Goal: Task Accomplishment & Management: Use online tool/utility

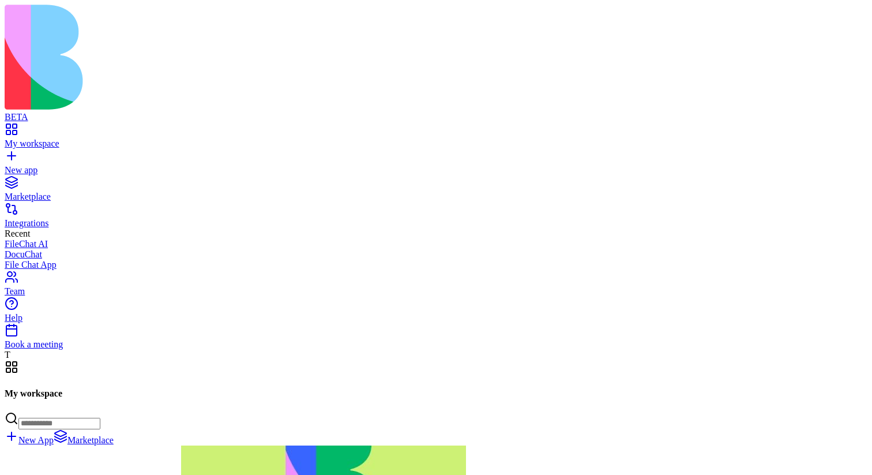
scroll to position [80899, 0]
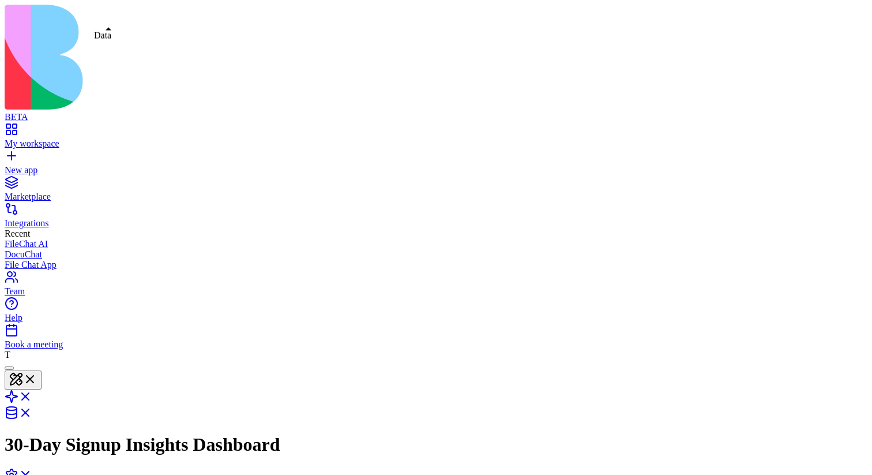
click at [32, 411] on link at bounding box center [19, 416] width 28 height 10
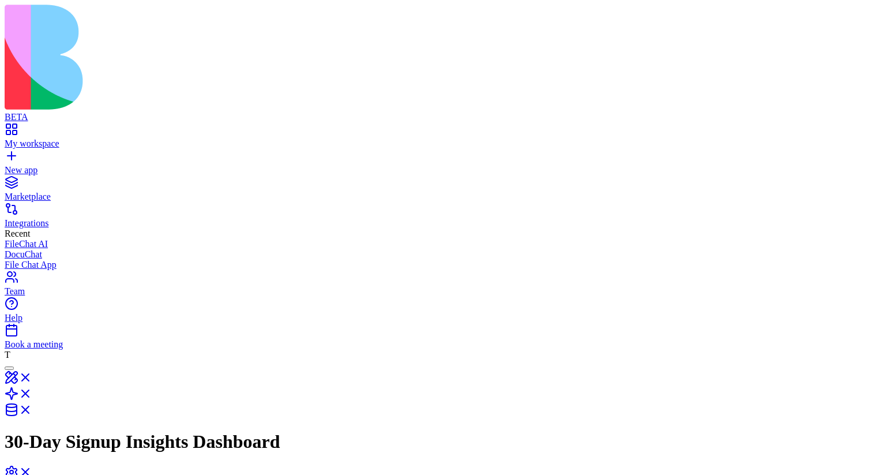
click at [32, 392] on link at bounding box center [19, 397] width 28 height 10
click at [32, 408] on link at bounding box center [19, 413] width 28 height 10
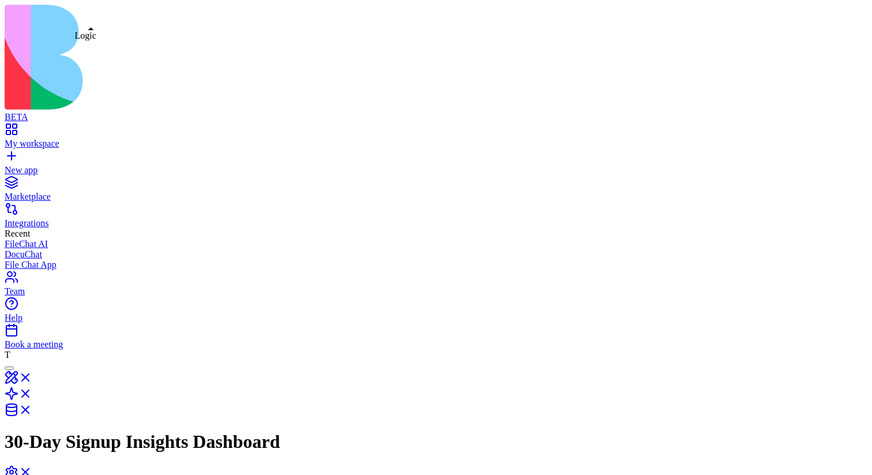
click at [32, 392] on link at bounding box center [19, 397] width 28 height 10
click at [32, 408] on link at bounding box center [19, 413] width 28 height 10
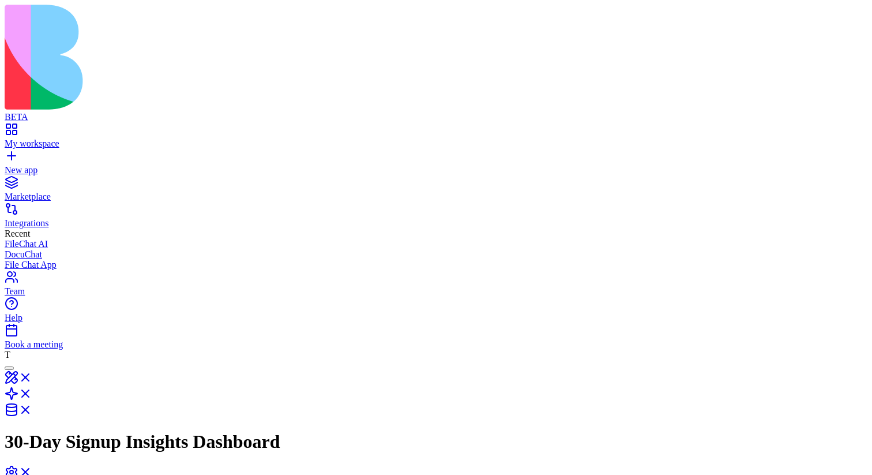
type input "***"
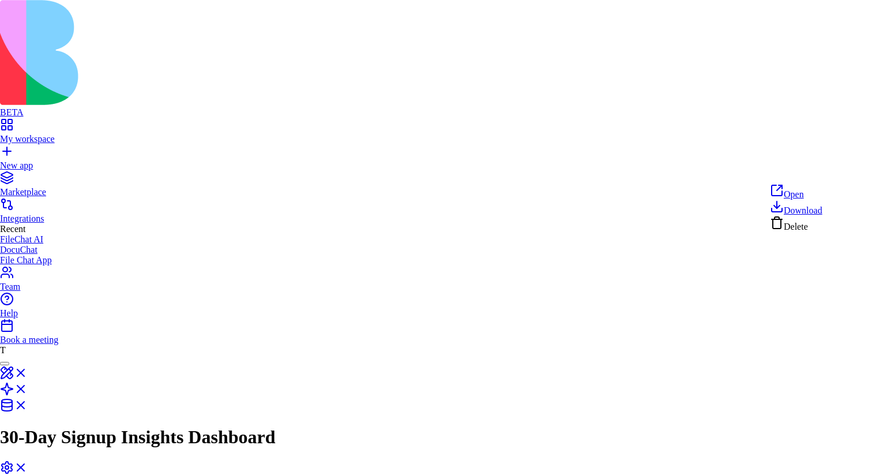
click at [832, 171] on html "BETA My workspace New app Marketplace Integrations Recent FileChat AI DocuChat …" at bounding box center [436, 390] width 872 height 780
click at [808, 227] on span "Delete" at bounding box center [796, 227] width 24 height 10
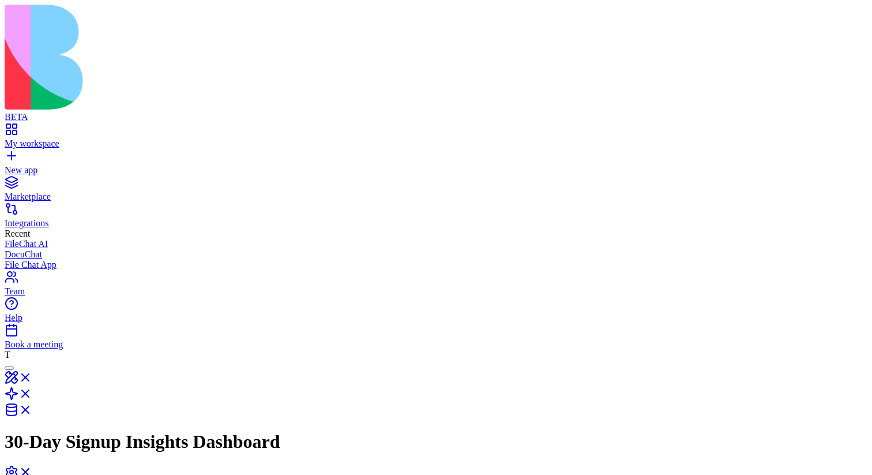
click at [283, 145] on html "BETA My workspace New app Marketplace Integrations Recent FileChat AI DocuChat …" at bounding box center [436, 376] width 872 height 753
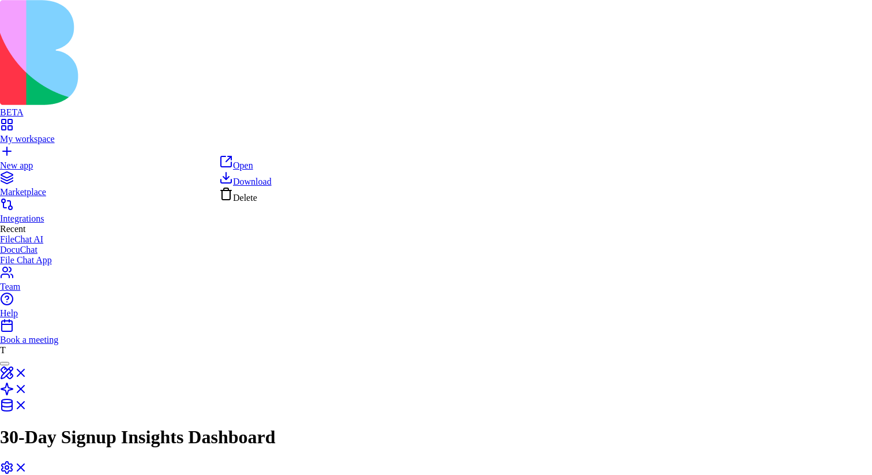
click at [289, 145] on html "BETA My workspace New app Marketplace Integrations Recent FileChat AI DocuChat …" at bounding box center [436, 374] width 872 height 749
click at [283, 148] on html "BETA My workspace New app Marketplace Integrations Recent FileChat AI DocuChat …" at bounding box center [436, 374] width 872 height 749
click at [291, 228] on html "BETA My workspace New app Marketplace Integrations Recent FileChat AI DocuChat …" at bounding box center [436, 374] width 872 height 749
click at [278, 145] on html "BETA My workspace New app Marketplace Integrations Recent FileChat AI DocuChat …" at bounding box center [436, 374] width 872 height 749
click at [522, 253] on html "BETA My workspace New app Marketplace Integrations Recent FileChat AI DocuChat …" at bounding box center [436, 374] width 872 height 749
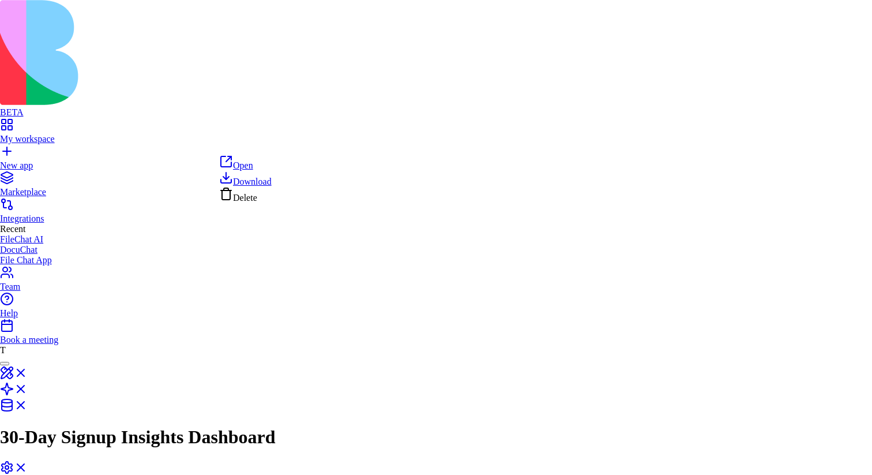
click at [284, 144] on html "BETA My workspace New app Marketplace Integrations Recent FileChat AI DocuChat …" at bounding box center [436, 374] width 872 height 749
click at [195, 229] on html "BETA My workspace New app Marketplace Integrations Recent FileChat AI DocuChat …" at bounding box center [436, 374] width 872 height 749
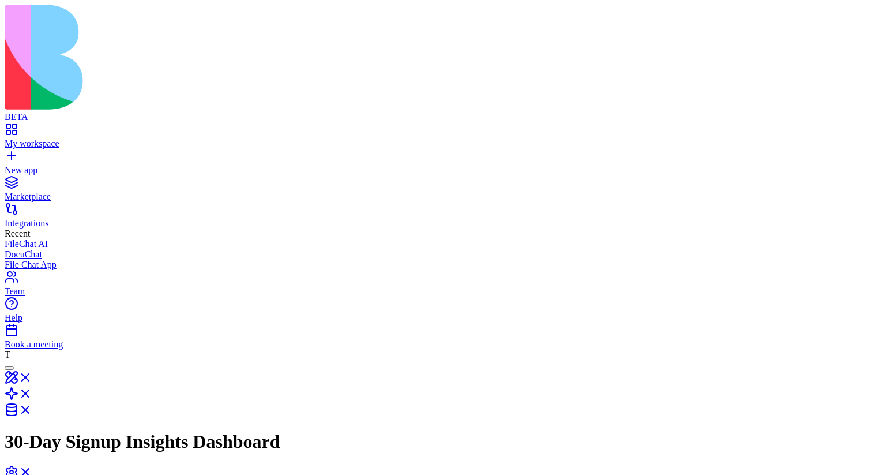
click at [279, 146] on html "BETA My workspace New app Marketplace Integrations Recent FileChat AI DocuChat …" at bounding box center [436, 376] width 872 height 753
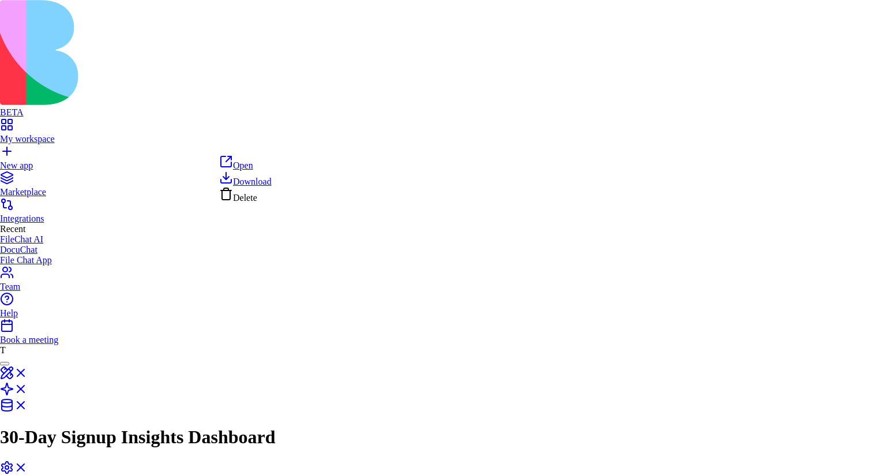
click at [339, 145] on html "BETA My workspace New app Marketplace Integrations Recent FileChat AI DocuChat …" at bounding box center [436, 374] width 872 height 749
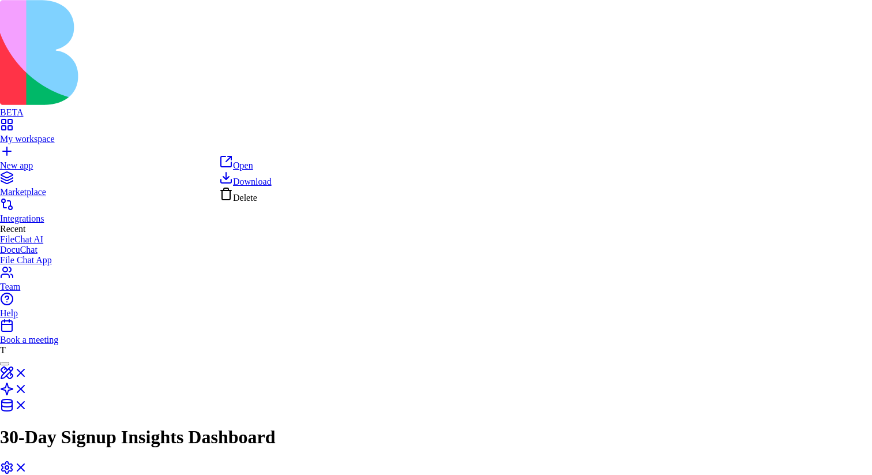
click at [285, 142] on html "BETA My workspace New app Marketplace Integrations Recent FileChat AI DocuChat …" at bounding box center [436, 374] width 872 height 749
click at [490, 256] on html "BETA My workspace New app Marketplace Integrations Recent FileChat AI DocuChat …" at bounding box center [436, 374] width 872 height 749
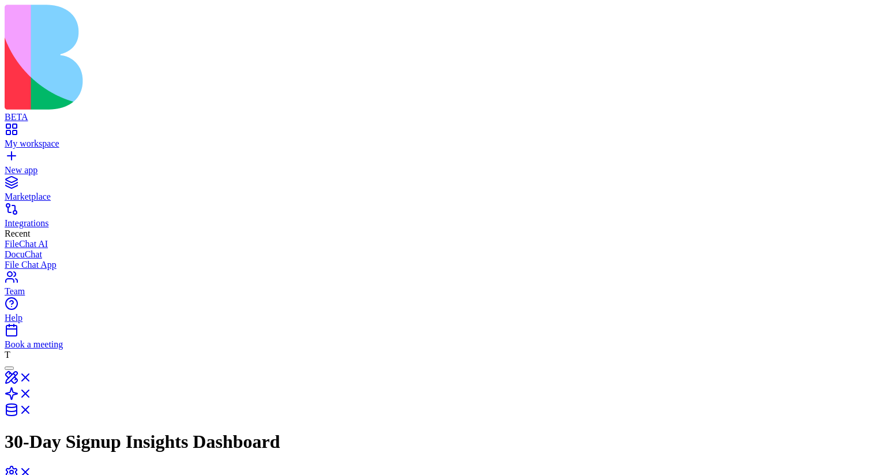
click at [284, 141] on html "BETA My workspace New app Marketplace Integrations Recent FileChat AI DocuChat …" at bounding box center [436, 376] width 872 height 753
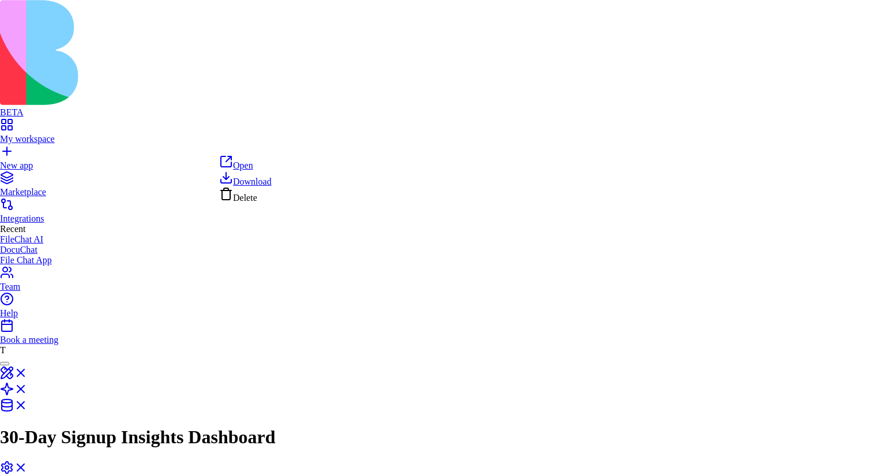
click at [290, 148] on html "BETA My workspace New app Marketplace Integrations Recent FileChat AI DocuChat …" at bounding box center [436, 374] width 872 height 749
click at [286, 141] on html "BETA My workspace New app Marketplace Integrations Recent FileChat AI DocuChat …" at bounding box center [436, 374] width 872 height 749
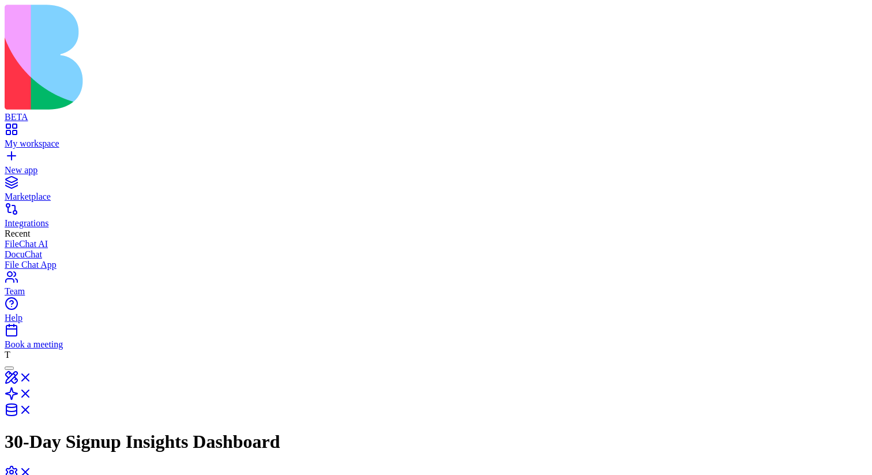
click at [288, 144] on html "BETA My workspace New app Marketplace Integrations Recent FileChat AI DocuChat …" at bounding box center [436, 376] width 872 height 753
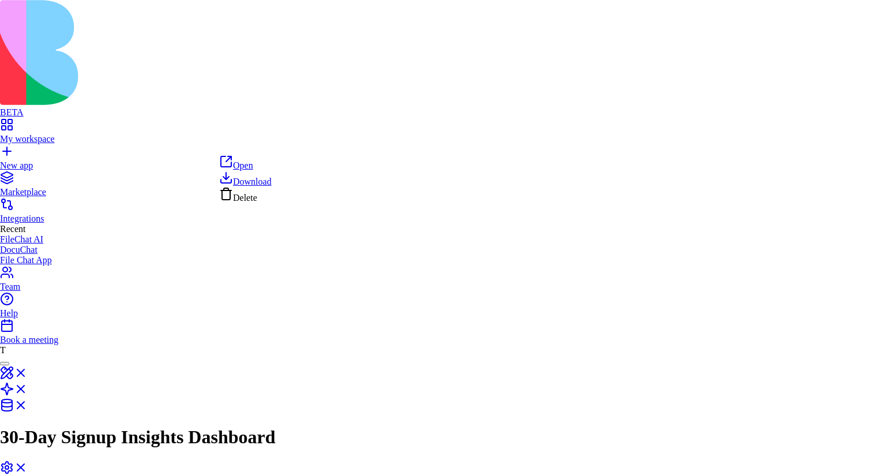
click at [288, 144] on html "BETA My workspace New app Marketplace Integrations Recent FileChat AI DocuChat …" at bounding box center [436, 374] width 872 height 749
click at [283, 149] on html "BETA My workspace New app Marketplace Integrations Recent FileChat AI DocuChat …" at bounding box center [436, 374] width 872 height 749
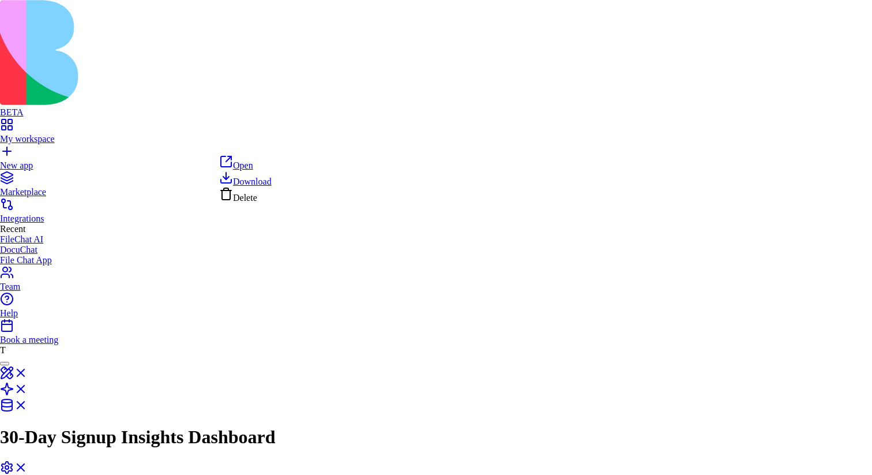
click at [283, 147] on html "BETA My workspace New app Marketplace Integrations Recent FileChat AI DocuChat …" at bounding box center [436, 374] width 872 height 749
click at [316, 133] on html "BETA My workspace New app Marketplace Integrations Recent FileChat AI DocuChat …" at bounding box center [436, 374] width 872 height 749
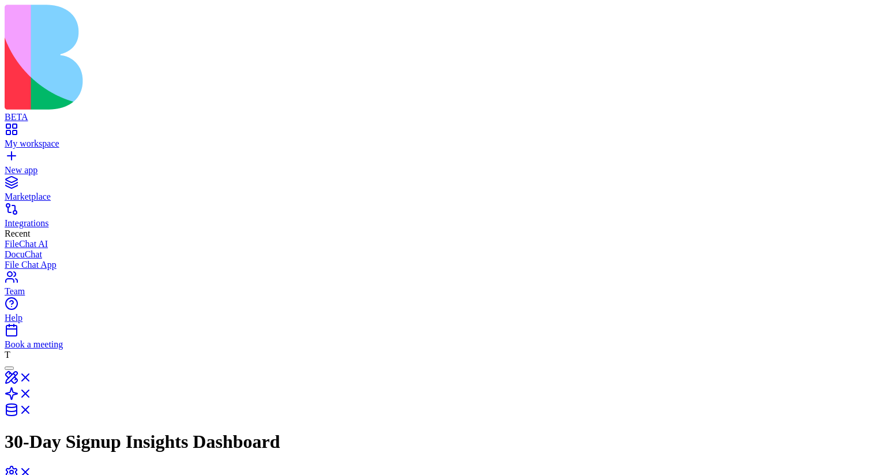
click at [282, 146] on html "BETA My workspace New app Marketplace Integrations Recent FileChat AI DocuChat …" at bounding box center [436, 376] width 872 height 753
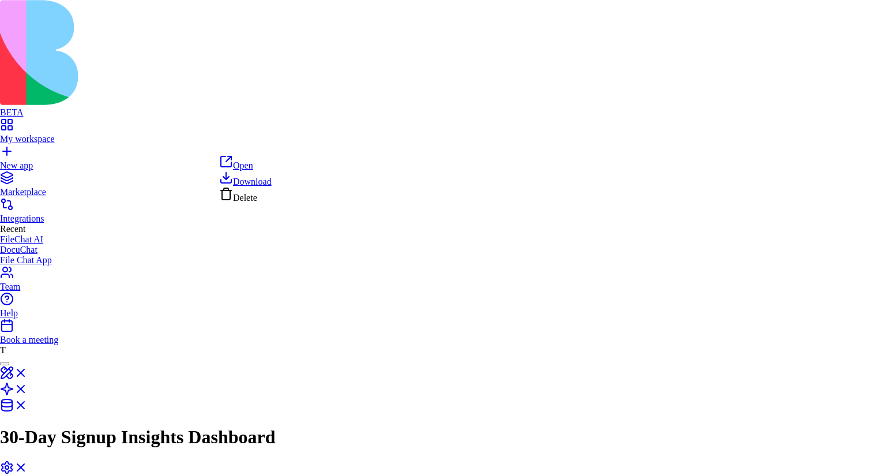
click at [285, 144] on html "BETA My workspace New app Marketplace Integrations Recent FileChat AI DocuChat …" at bounding box center [436, 374] width 872 height 749
click at [286, 144] on html "BETA My workspace New app Marketplace Integrations Recent FileChat AI DocuChat …" at bounding box center [436, 374] width 872 height 749
click at [335, 220] on html "BETA My workspace New app Marketplace Integrations Recent FileChat AI DocuChat …" at bounding box center [436, 374] width 872 height 749
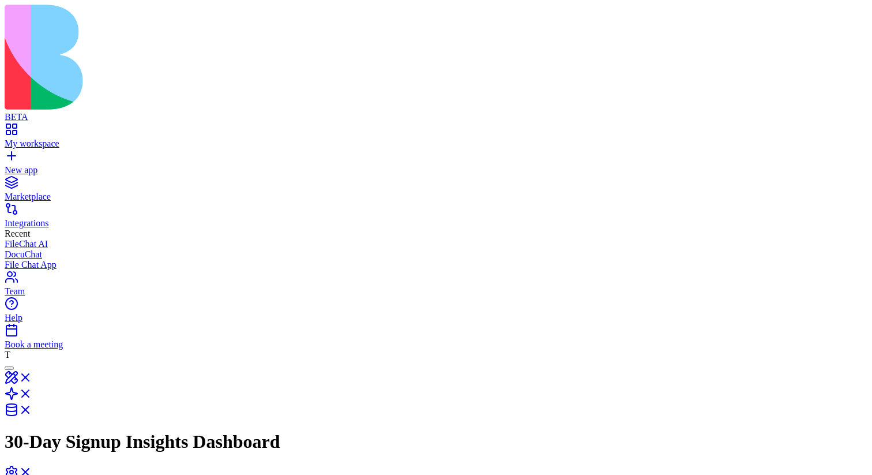
click at [279, 144] on html "BETA My workspace New app Marketplace Integrations Recent FileChat AI DocuChat …" at bounding box center [436, 376] width 872 height 753
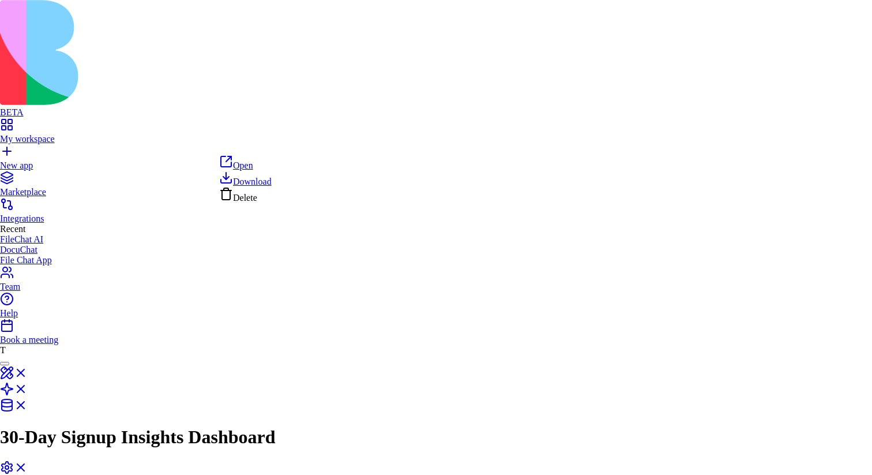
click at [341, 192] on html "BETA My workspace New app Marketplace Integrations Recent FileChat AI DocuChat …" at bounding box center [436, 374] width 872 height 749
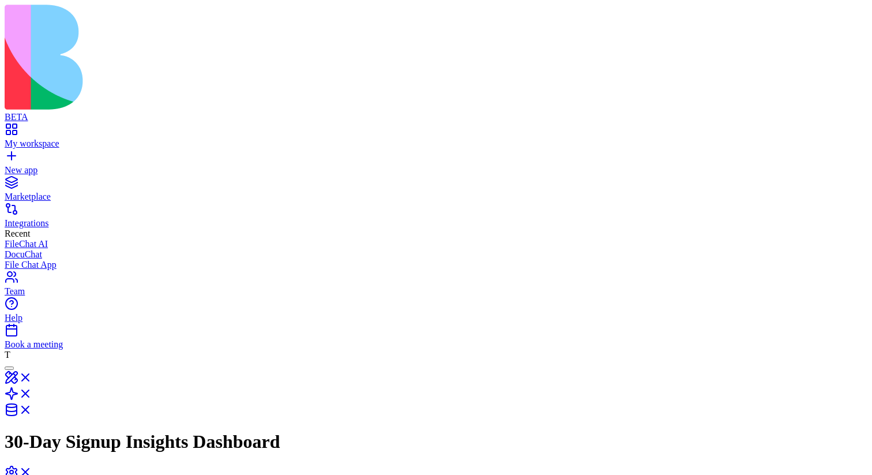
click at [282, 145] on html "BETA My workspace New app Marketplace Integrations Recent FileChat AI DocuChat …" at bounding box center [436, 376] width 872 height 753
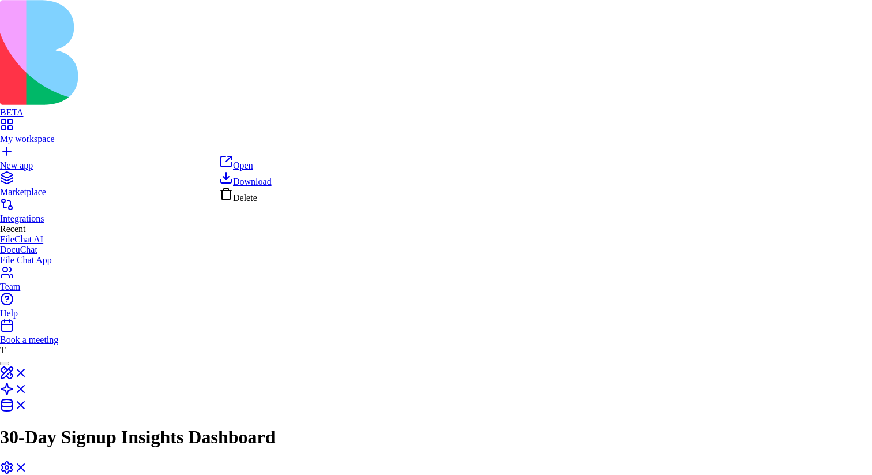
click at [362, 207] on html "BETA My workspace New app Marketplace Integrations Recent FileChat AI DocuChat …" at bounding box center [436, 374] width 872 height 749
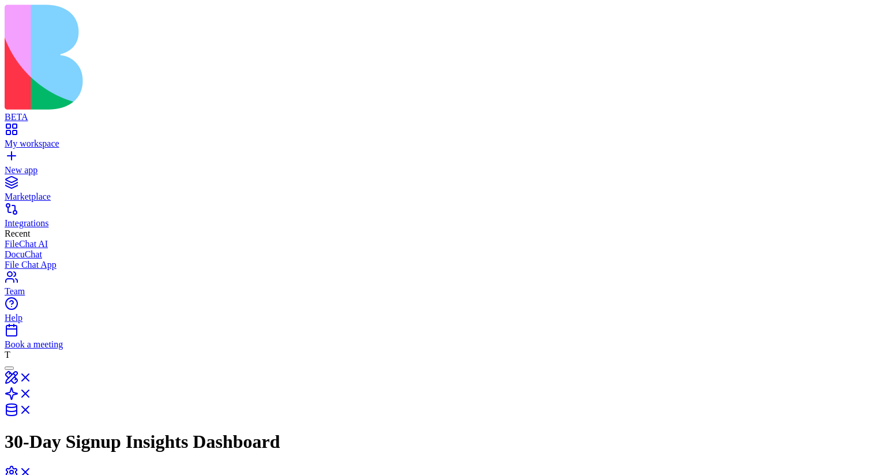
click at [836, 171] on html "BETA My workspace New app Marketplace Integrations Recent FileChat AI DocuChat …" at bounding box center [436, 483] width 872 height 966
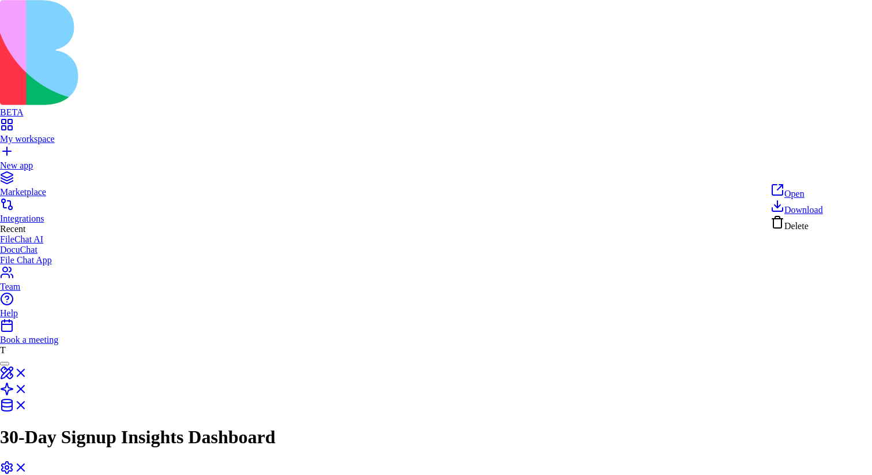
click at [836, 171] on html "BETA My workspace New app Marketplace Integrations Recent FileChat AI DocuChat …" at bounding box center [436, 481] width 872 height 962
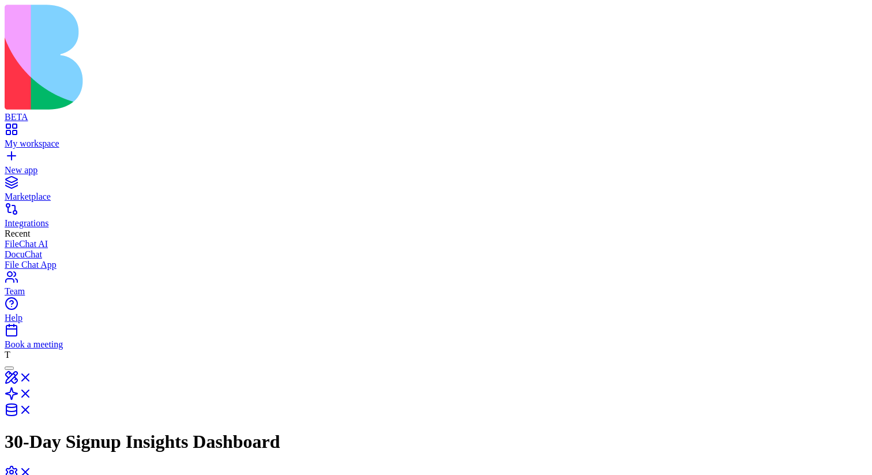
type input "*"
type input "******"
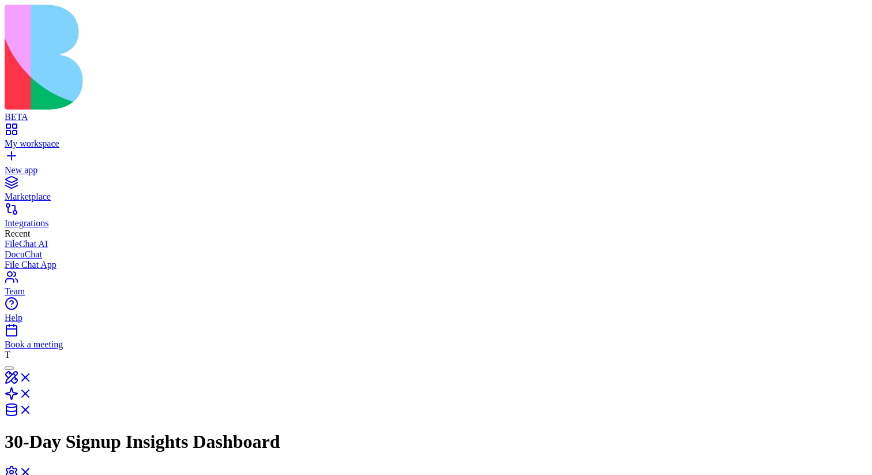
click at [32, 392] on link at bounding box center [19, 397] width 28 height 10
type input "***"
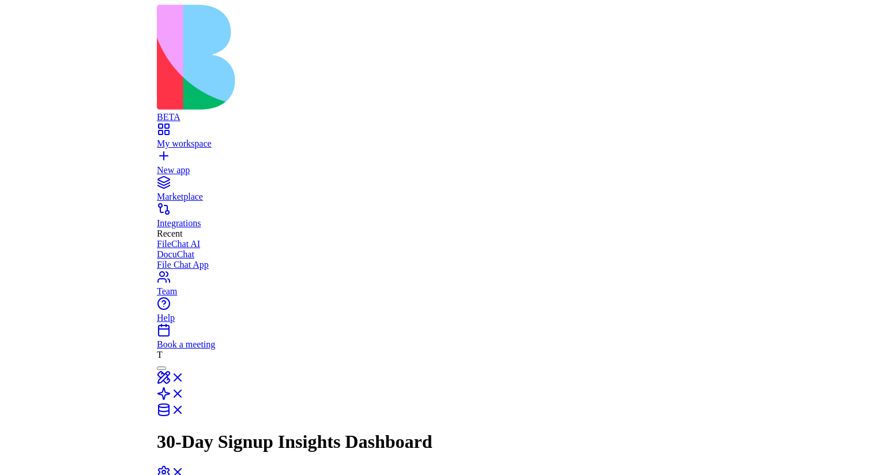
scroll to position [13, 0]
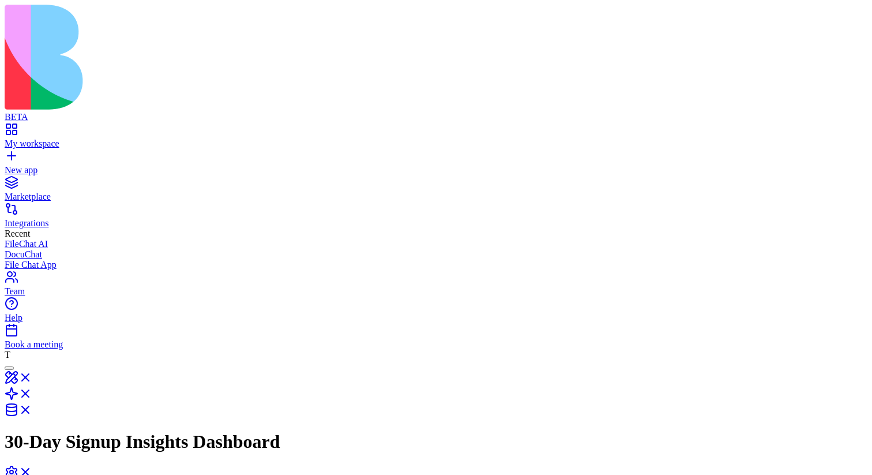
scroll to position [13, 0]
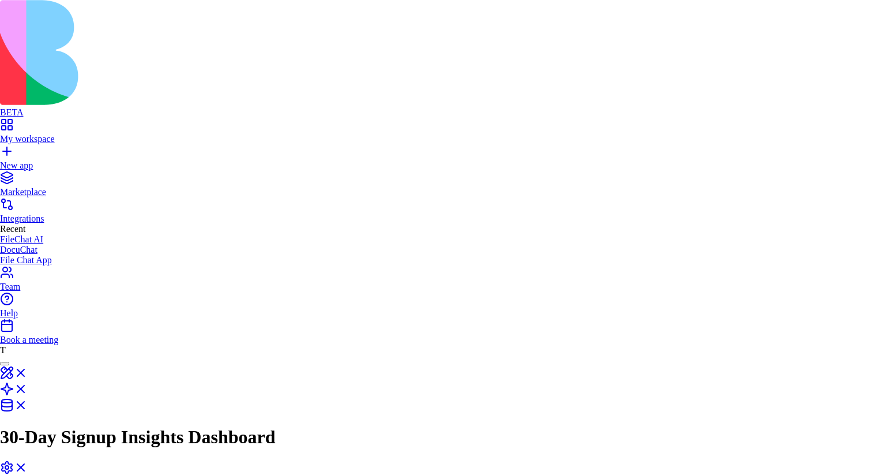
scroll to position [67, 0]
click at [637, 373] on div "Delete" at bounding box center [618, 365] width 52 height 16
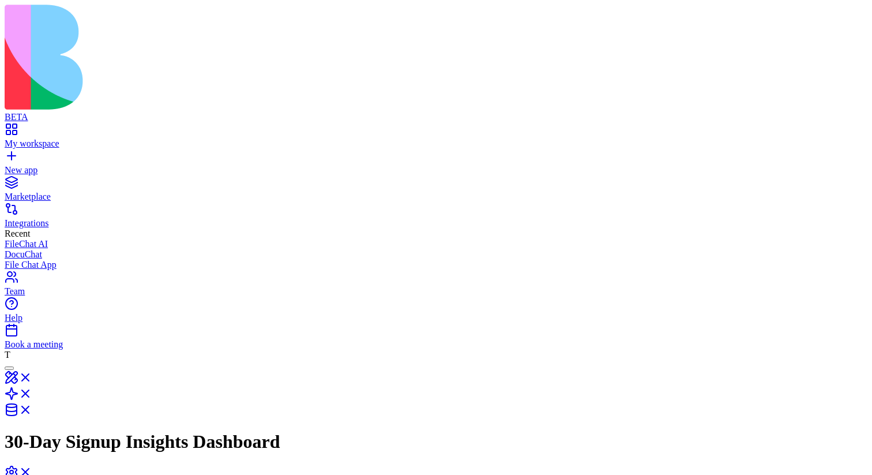
click at [32, 392] on link at bounding box center [19, 397] width 28 height 10
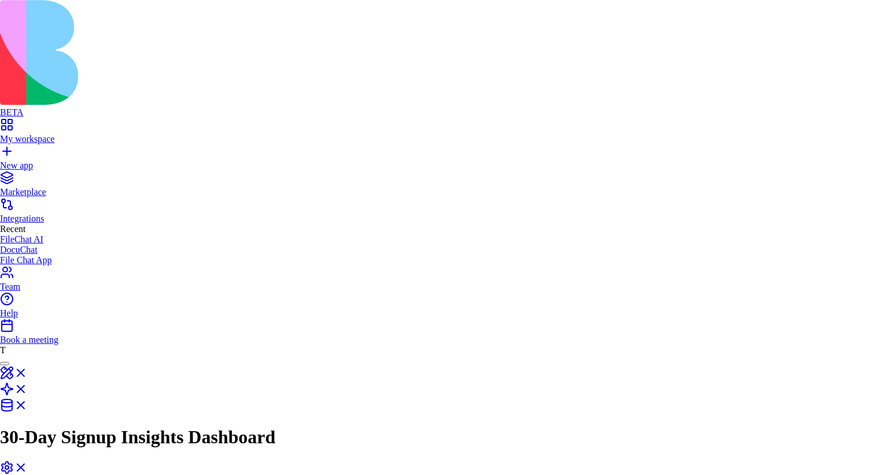
scroll to position [67, 0]
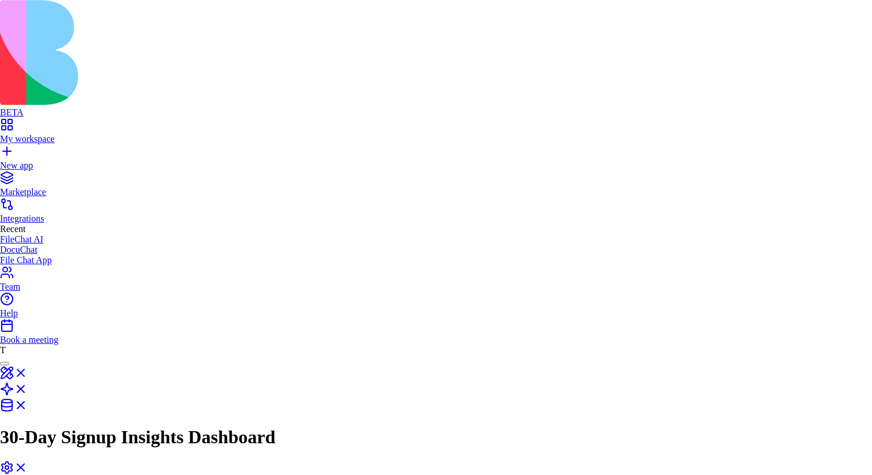
click at [644, 234] on div "Open" at bounding box center [618, 235] width 52 height 16
